Goal: Information Seeking & Learning: Check status

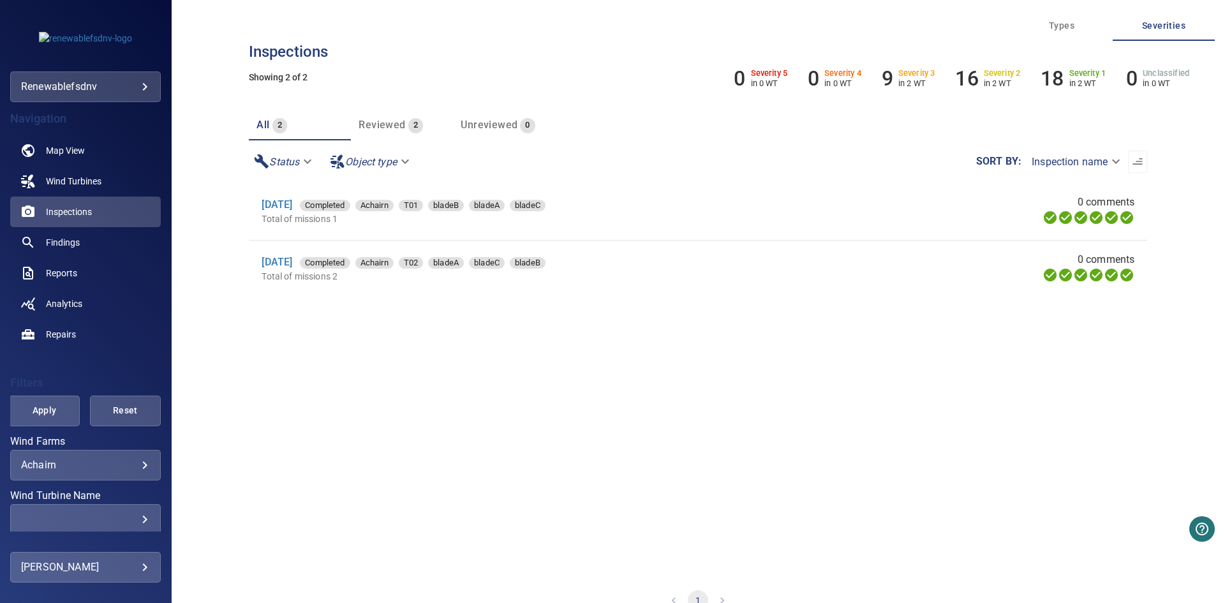
click at [120, 466] on body "**********" at bounding box center [612, 301] width 1225 height 603
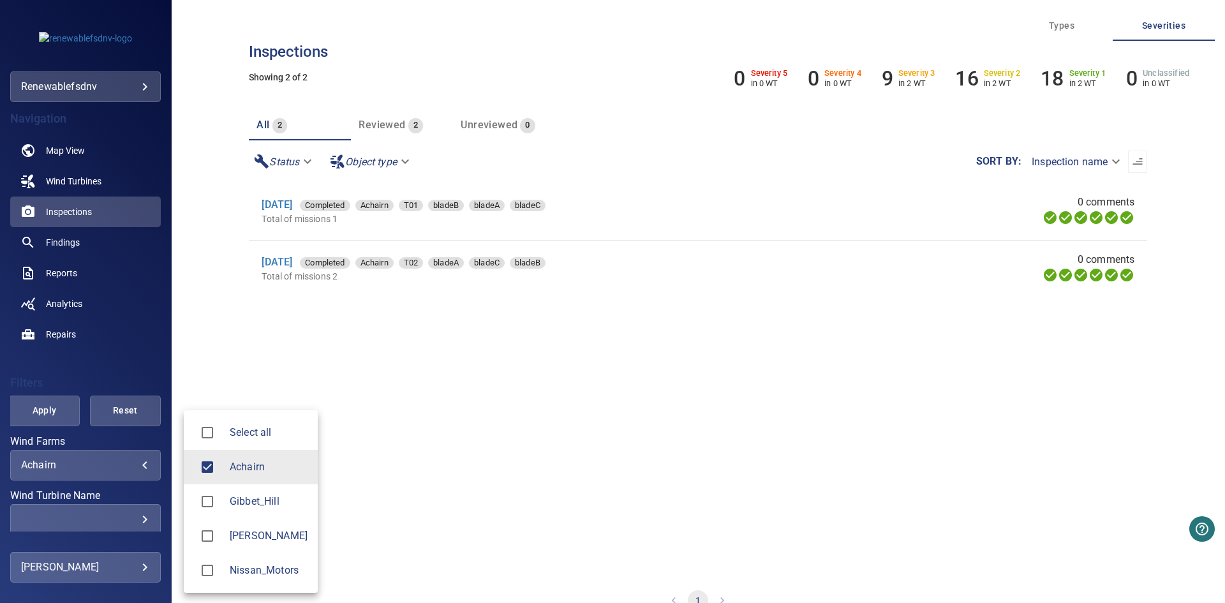
click at [278, 570] on span "Nissan_Motors" at bounding box center [269, 570] width 78 height 15
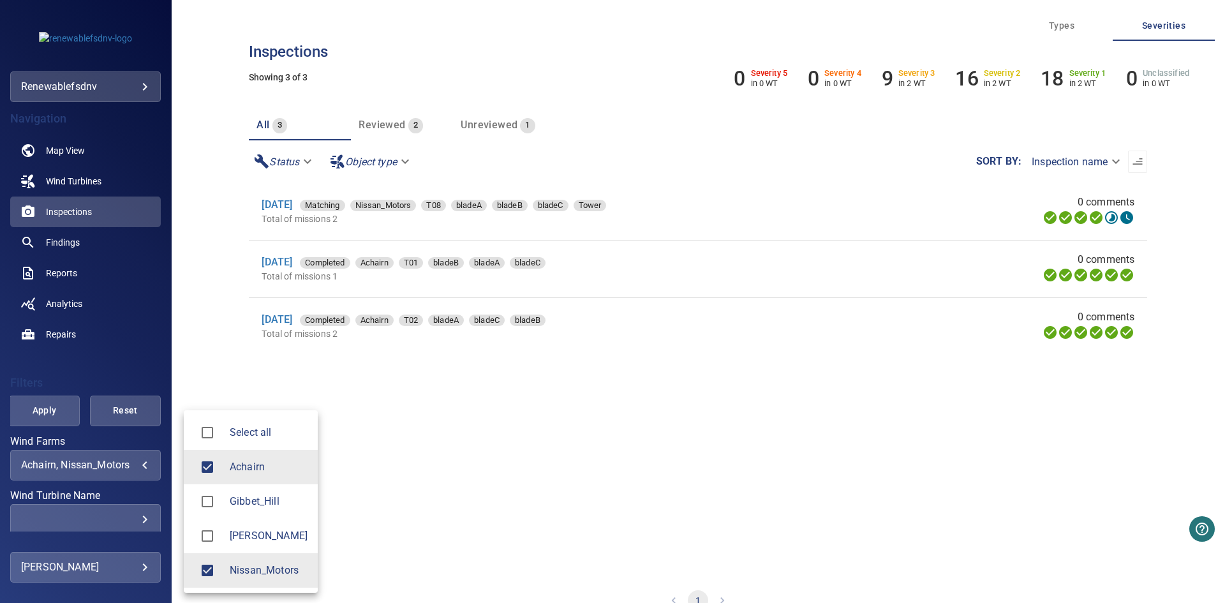
click at [278, 473] on span "Achairn" at bounding box center [269, 466] width 78 height 15
type input "**********"
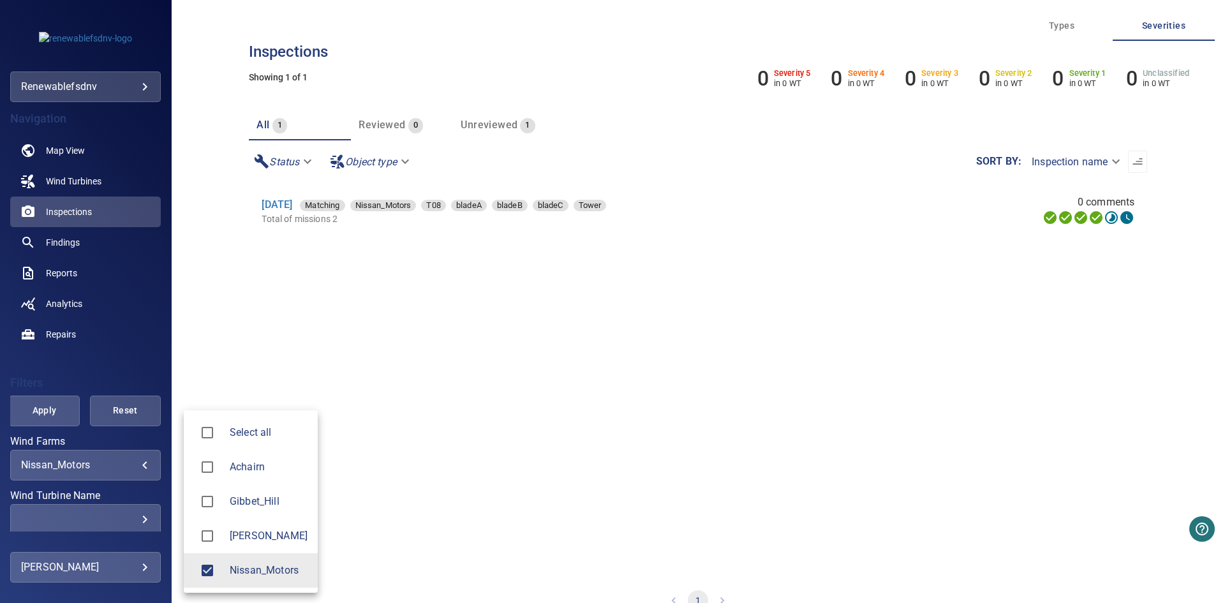
click at [48, 409] on div at bounding box center [612, 301] width 1225 height 603
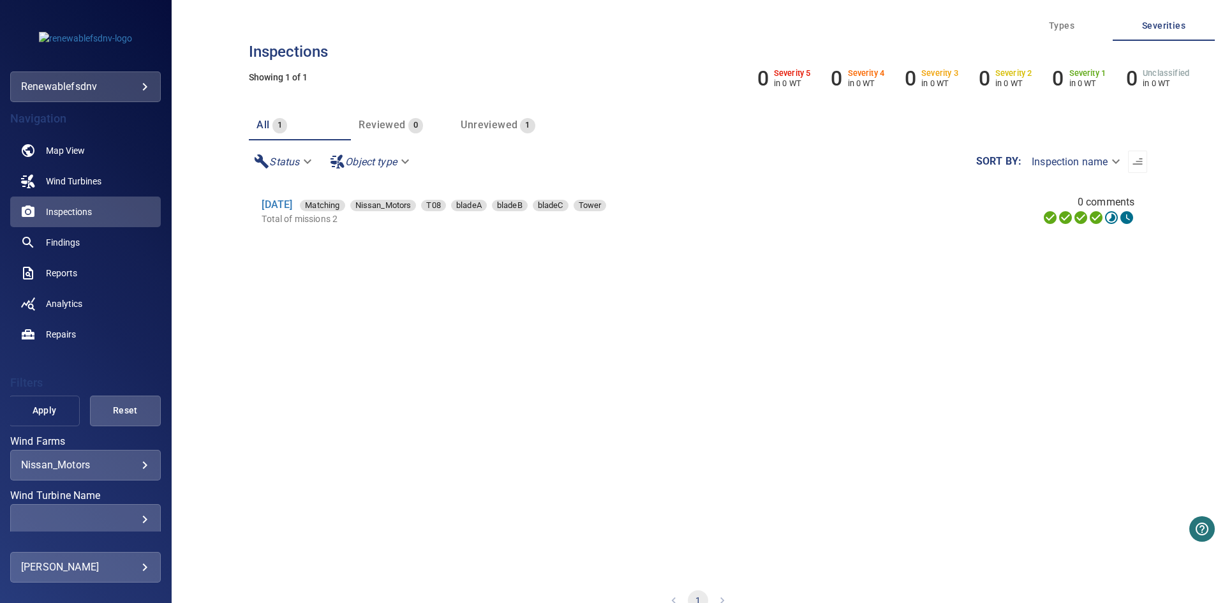
click at [44, 412] on span "Apply" at bounding box center [44, 411] width 39 height 16
click at [1104, 221] on icon at bounding box center [1111, 217] width 15 height 15
click at [489, 128] on span "Unreviewed" at bounding box center [489, 125] width 57 height 12
click at [292, 205] on link "[DATE]" at bounding box center [277, 204] width 31 height 12
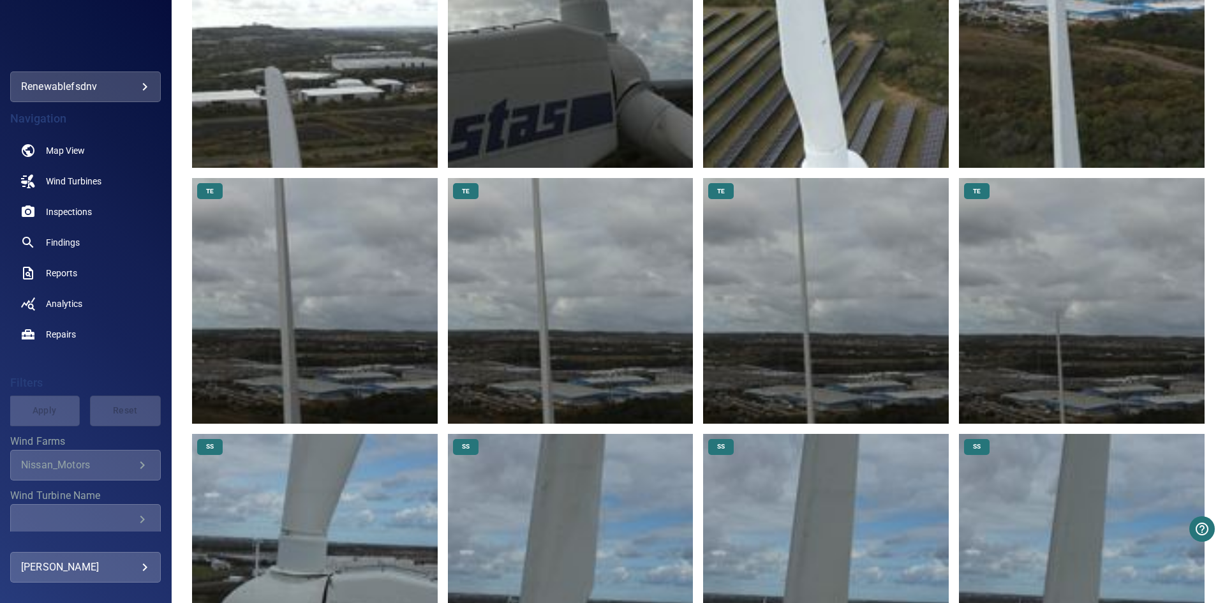
scroll to position [5998, 0]
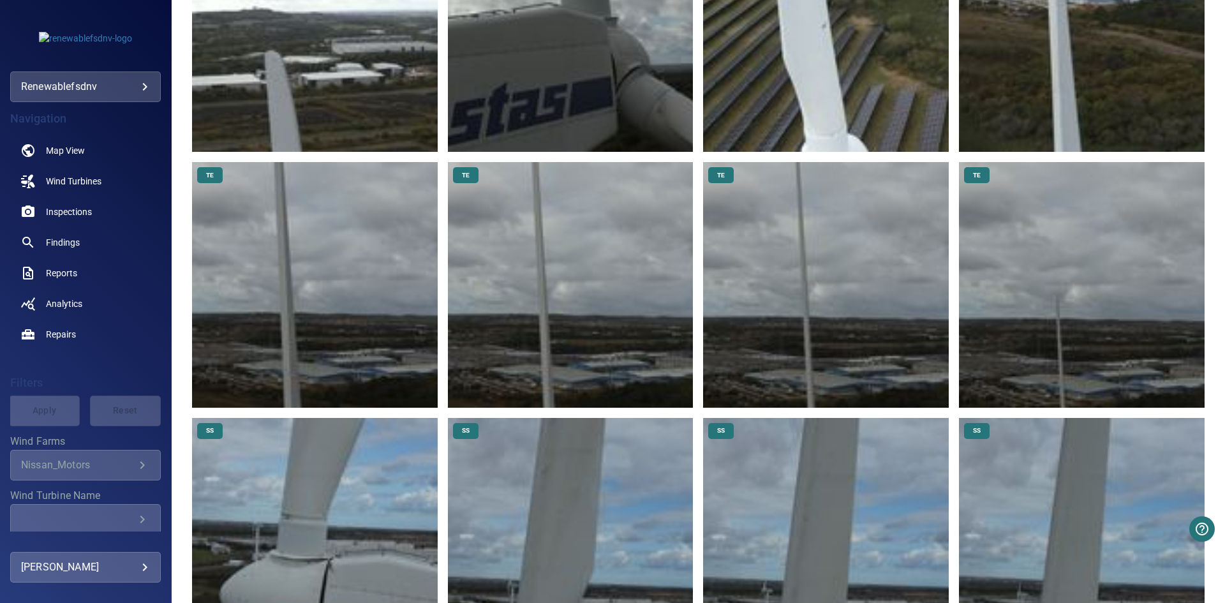
click at [528, 280] on img at bounding box center [571, 285] width 246 height 246
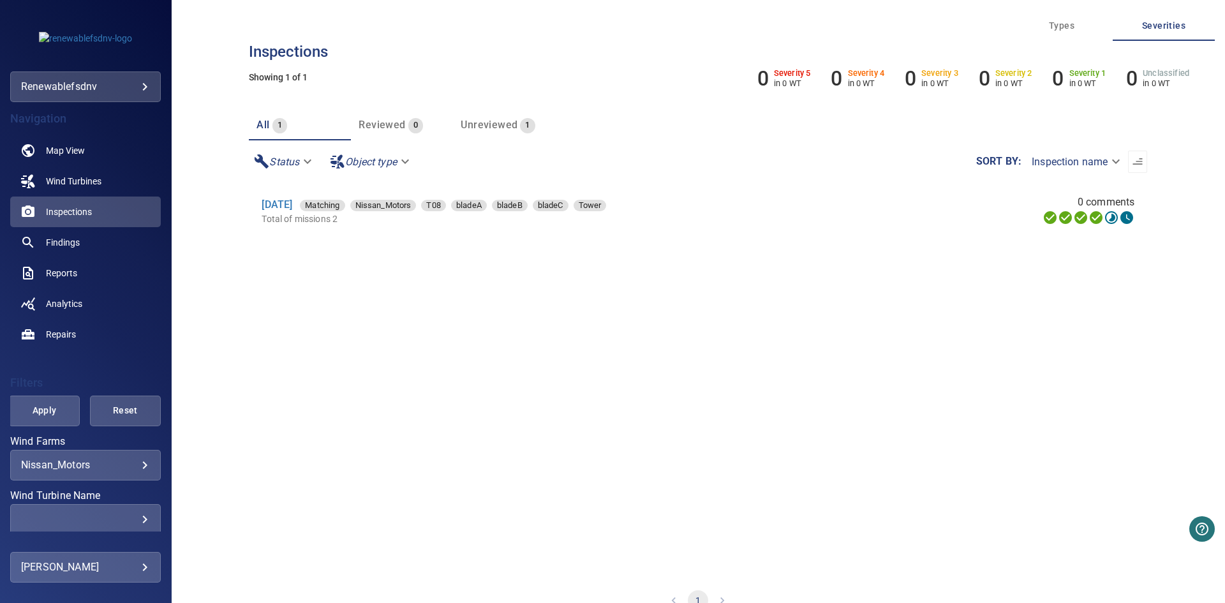
click at [1071, 22] on span "Types" at bounding box center [1061, 26] width 87 height 16
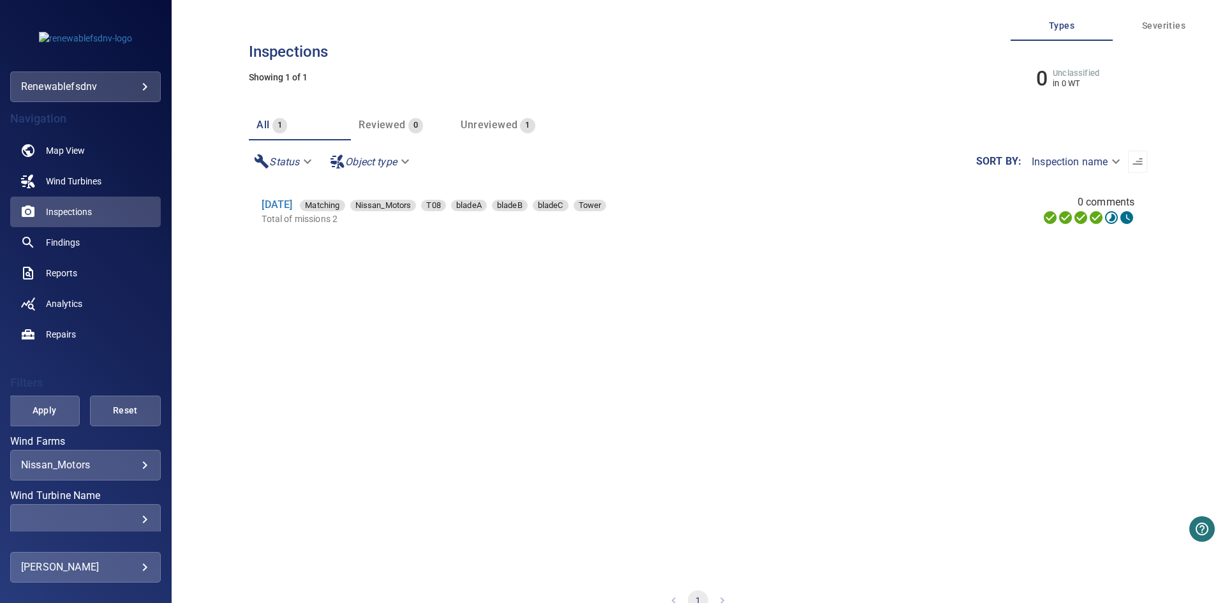
click at [1138, 26] on span "Severities" at bounding box center [1163, 26] width 87 height 16
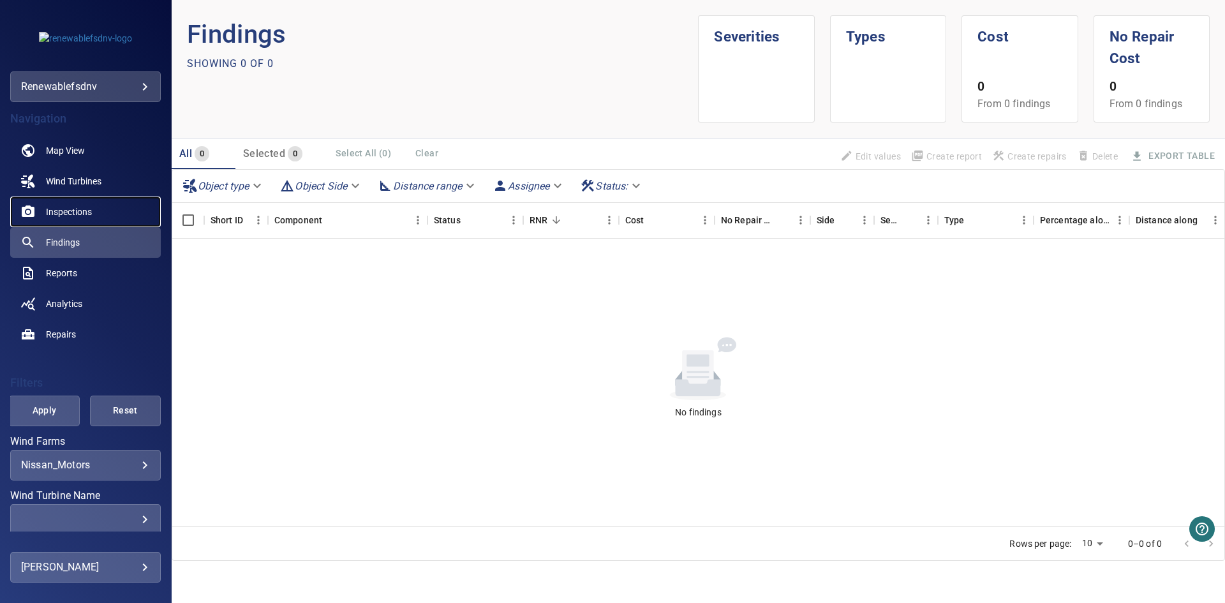
click at [61, 209] on span "Inspections" at bounding box center [69, 211] width 46 height 13
